Goal: Information Seeking & Learning: Learn about a topic

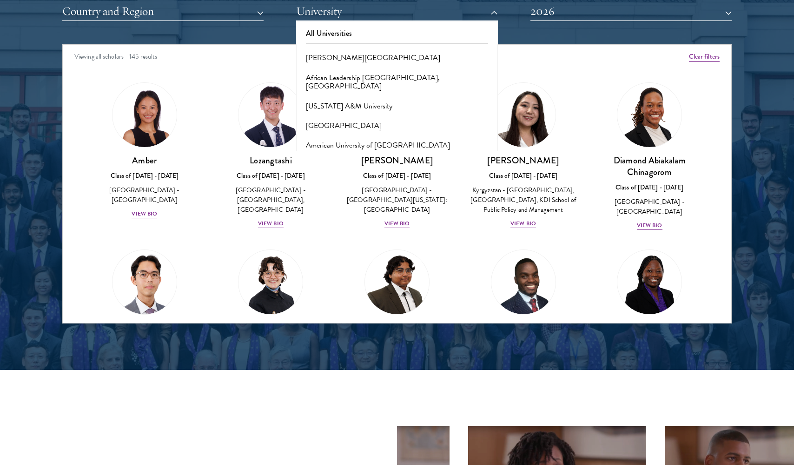
scroll to position [2594, 0]
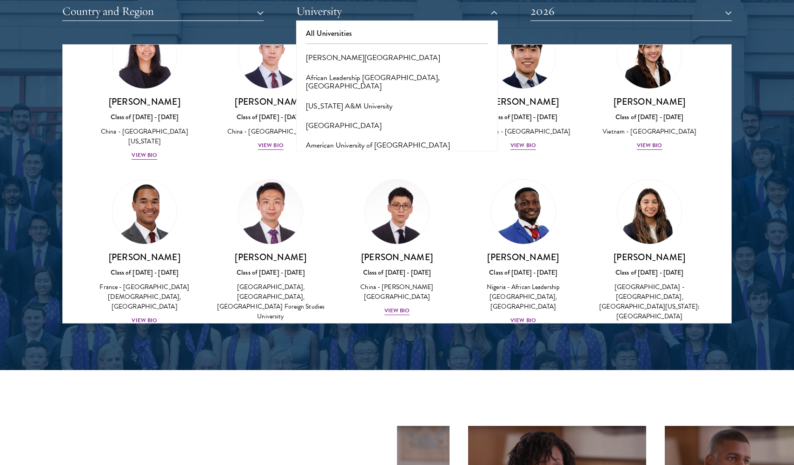
click at [223, 179] on link "[PERSON_NAME] Class of [DATE] - [DATE] [GEOGRAPHIC_DATA] - [GEOGRAPHIC_DATA], […" at bounding box center [271, 257] width 108 height 156
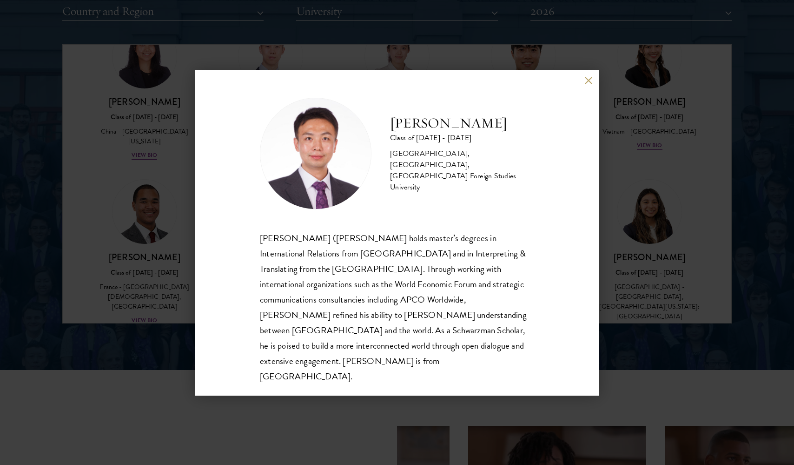
click at [222, 40] on div "[PERSON_NAME] Class of [DATE] - [DATE] [GEOGRAPHIC_DATA] - [GEOGRAPHIC_DATA], […" at bounding box center [397, 232] width 794 height 465
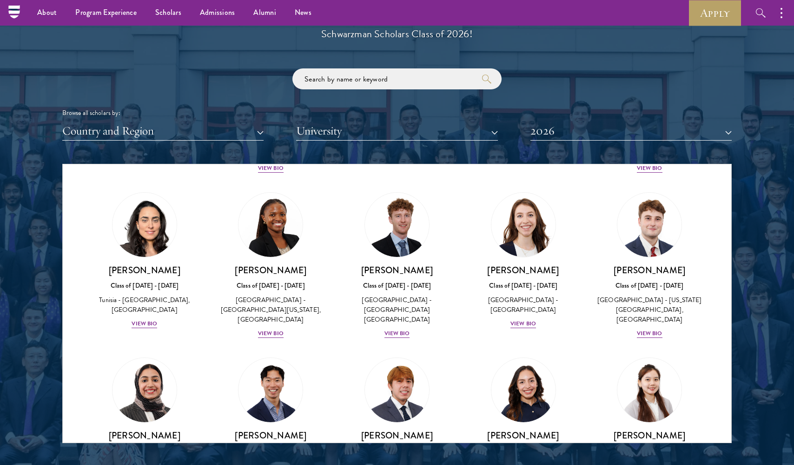
scroll to position [2894, 0]
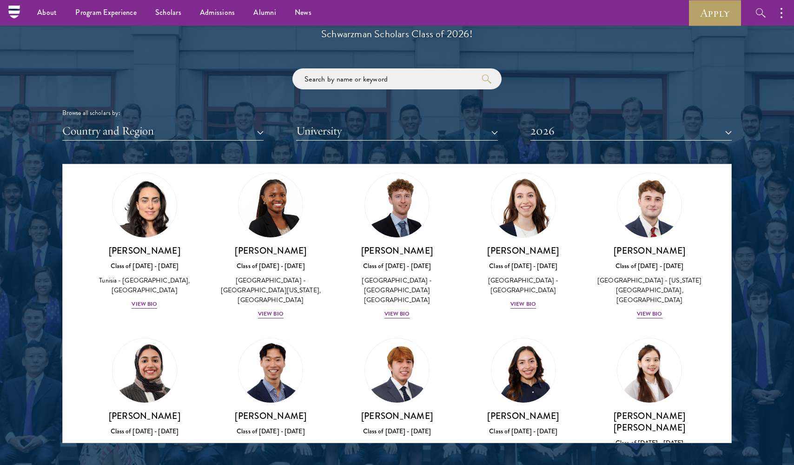
click at [266, 464] on div "View Bio" at bounding box center [271, 469] width 26 height 9
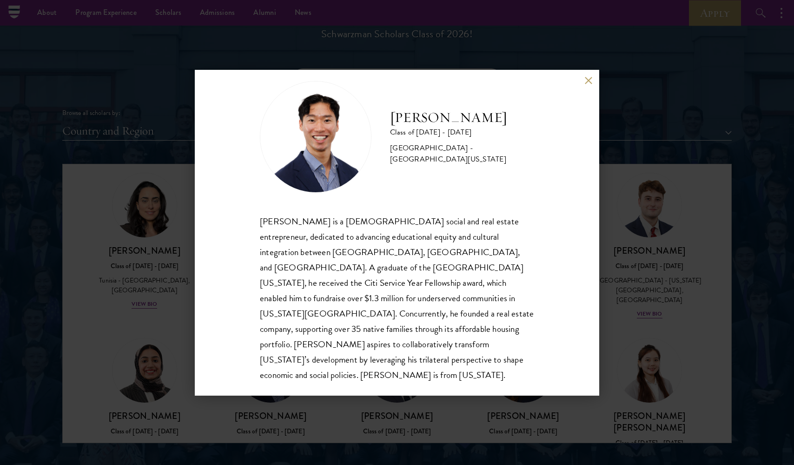
scroll to position [16, 0]
click at [588, 80] on button at bounding box center [589, 81] width 8 height 8
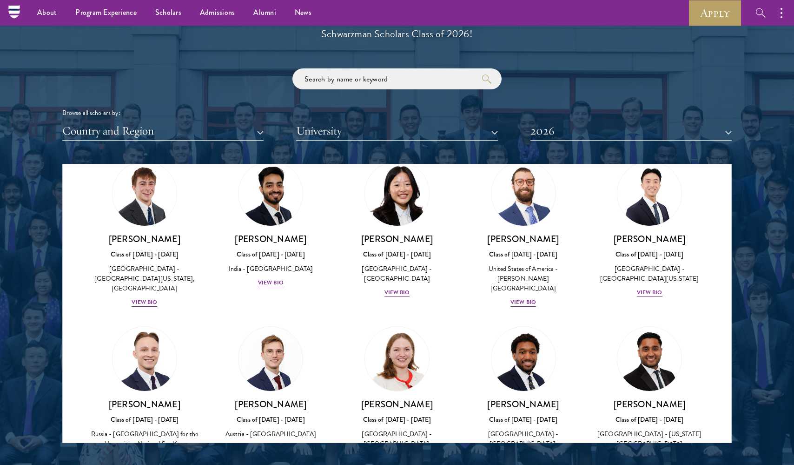
scroll to position [3798, 0]
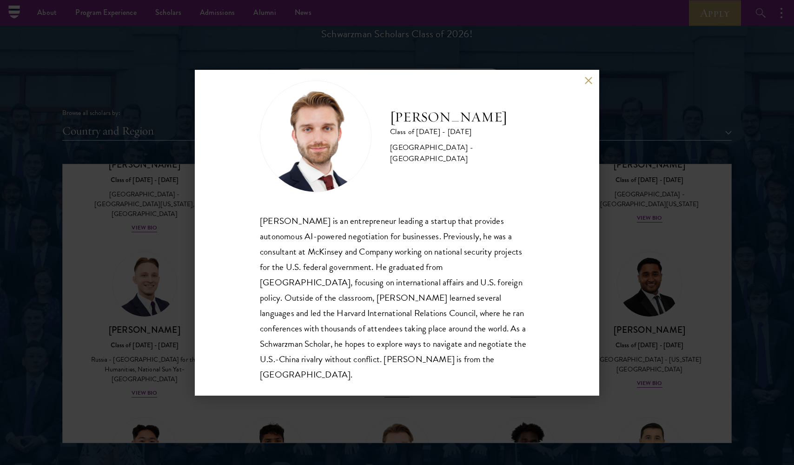
scroll to position [16, 0]
click at [586, 81] on button at bounding box center [589, 81] width 8 height 8
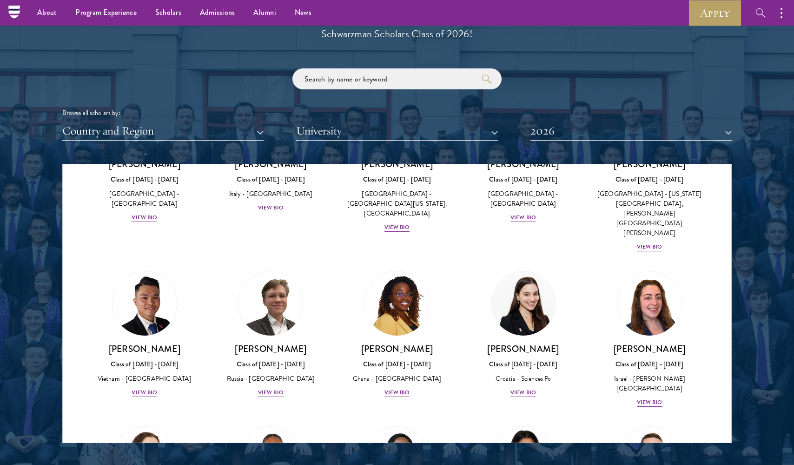
scroll to position [3324, 0]
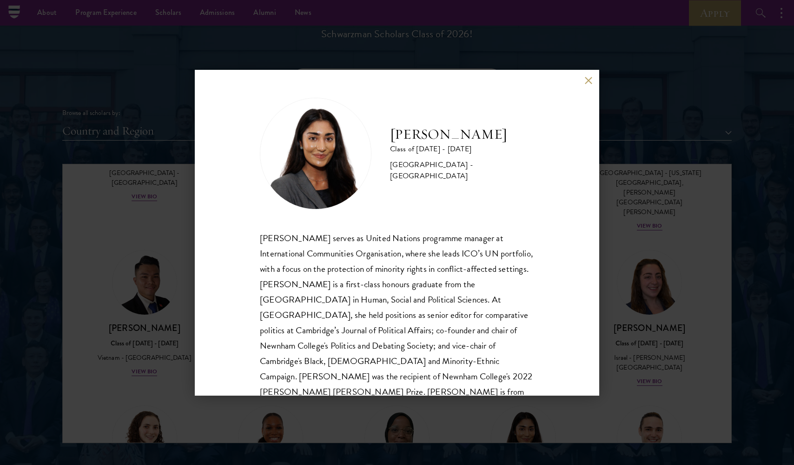
click at [596, 82] on div "[PERSON_NAME] Class of [DATE] - [DATE] [GEOGRAPHIC_DATA] - [GEOGRAPHIC_DATA] [P…" at bounding box center [397, 233] width 405 height 326
click at [588, 81] on button at bounding box center [589, 81] width 8 height 8
